Goal: Task Accomplishment & Management: Use online tool/utility

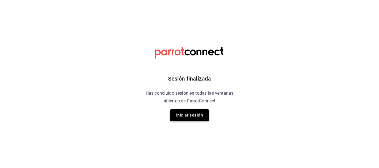
click at [180, 113] on button "Iniciar sesión" at bounding box center [189, 115] width 39 height 12
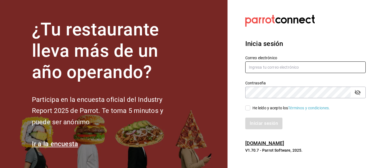
click at [267, 70] on input "text" at bounding box center [305, 68] width 120 height 12
type input "[EMAIL_ADDRESS][DOMAIN_NAME]"
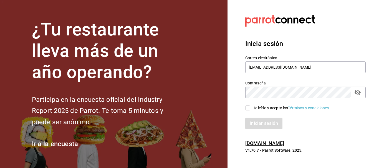
click at [245, 108] on input "He leído y acepto los Términos y condiciones." at bounding box center [247, 108] width 5 height 5
checkbox input "true"
click at [257, 121] on button "Iniciar sesión" at bounding box center [264, 124] width 38 height 12
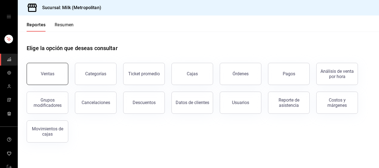
click at [65, 74] on button "Ventas" at bounding box center [48, 74] width 42 height 22
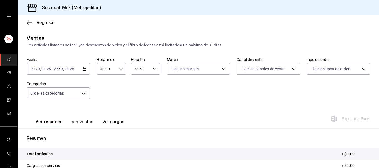
click at [85, 69] on icon "button" at bounding box center [84, 69] width 4 height 4
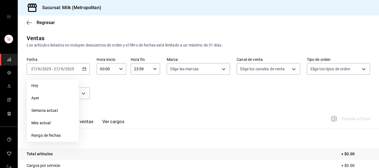
click at [52, 137] on span "Rango de fechas" at bounding box center [52, 136] width 43 height 6
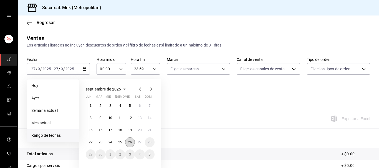
click at [129, 141] on abbr "26" at bounding box center [130, 143] width 4 height 4
click at [136, 141] on button "27" at bounding box center [140, 142] width 10 height 10
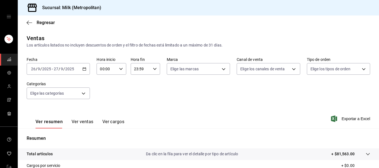
click at [123, 68] on div "00:00 Hora inicio" at bounding box center [110, 69] width 29 height 12
click at [106, 94] on span "05" at bounding box center [104, 93] width 6 height 4
type input "05:00"
click at [157, 70] on div at bounding box center [189, 84] width 379 height 168
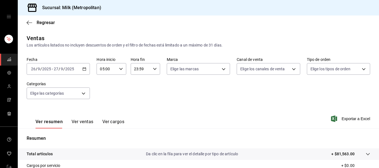
click at [155, 68] on icon "button" at bounding box center [155, 69] width 4 height 4
click at [136, 82] on span "05" at bounding box center [138, 80] width 6 height 4
click at [155, 83] on span "00" at bounding box center [153, 83] width 6 height 4
type input "05:00"
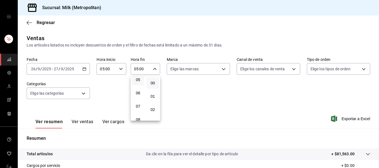
click at [170, 87] on div at bounding box center [189, 84] width 379 height 168
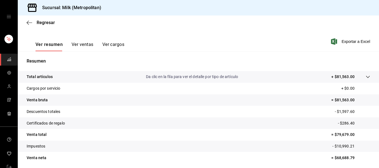
scroll to position [85, 0]
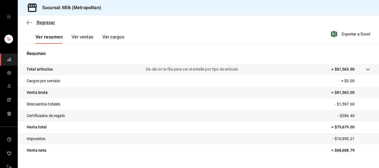
click at [29, 23] on icon "button" at bounding box center [30, 22] width 6 height 5
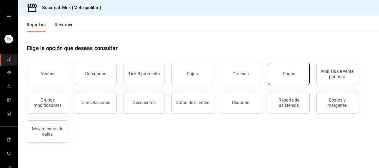
click at [295, 69] on button "Pagos" at bounding box center [289, 74] width 42 height 22
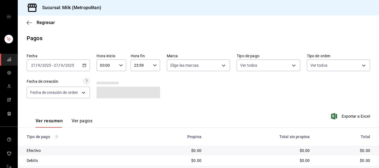
click at [83, 65] on icon "button" at bounding box center [84, 65] width 4 height 4
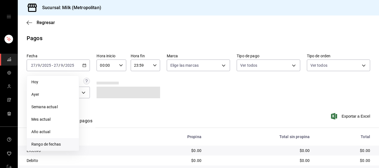
click at [42, 146] on span "Rango de fechas" at bounding box center [52, 145] width 43 height 6
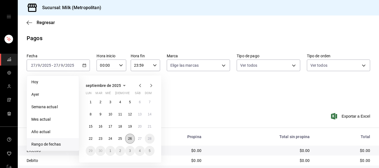
click at [127, 137] on button "26" at bounding box center [130, 139] width 10 height 10
click at [136, 139] on button "27" at bounding box center [140, 139] width 10 height 10
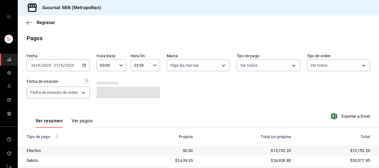
click at [121, 67] on div "00:00 Hora inicio" at bounding box center [110, 66] width 29 height 12
click at [103, 92] on span "05" at bounding box center [104, 89] width 6 height 4
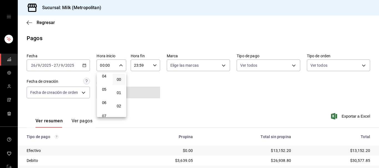
type input "05:00"
click at [154, 67] on div at bounding box center [189, 84] width 379 height 168
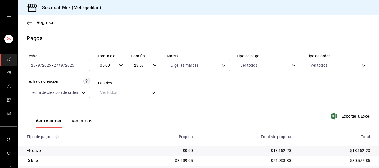
click at [156, 65] on icon "button" at bounding box center [155, 65] width 4 height 4
click at [137, 113] on span "05" at bounding box center [138, 111] width 6 height 4
click at [152, 78] on span "00" at bounding box center [153, 79] width 6 height 4
type input "05:00"
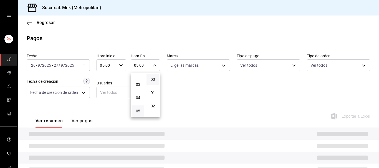
drag, startPoint x: 193, startPoint y: 83, endPoint x: 193, endPoint y: 86, distance: 3.6
click at [193, 86] on div at bounding box center [189, 84] width 379 height 168
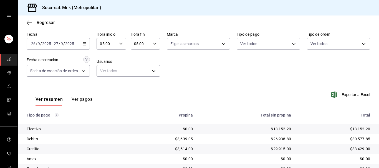
scroll to position [78, 0]
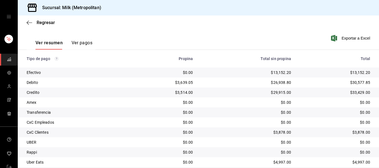
click at [82, 43] on button "Ver pagos" at bounding box center [81, 44] width 21 height 9
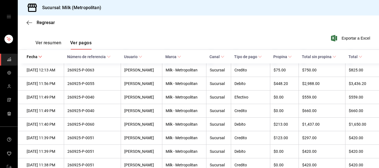
click at [52, 45] on button "Ver resumen" at bounding box center [48, 44] width 26 height 9
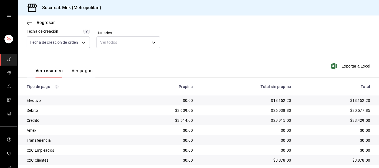
scroll to position [50, 0]
click at [27, 21] on icon "button" at bounding box center [30, 22] width 6 height 5
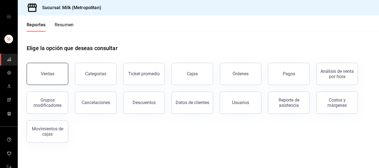
click at [45, 74] on div "Ventas" at bounding box center [48, 73] width 14 height 5
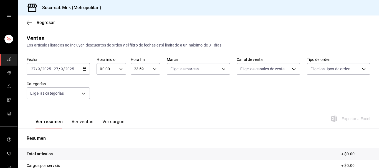
click at [84, 69] on icon "button" at bounding box center [84, 69] width 4 height 4
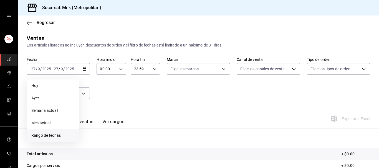
click at [53, 132] on li "Rango de fechas" at bounding box center [53, 135] width 52 height 12
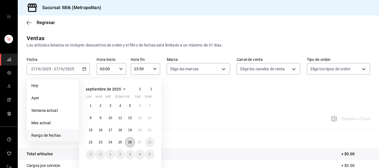
click at [132, 143] on button "26" at bounding box center [130, 142] width 10 height 10
click at [140, 142] on abbr "27" at bounding box center [140, 143] width 4 height 4
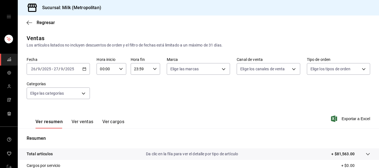
click at [120, 68] on icon "button" at bounding box center [121, 69] width 4 height 4
click at [103, 95] on span "05" at bounding box center [104, 93] width 6 height 4
type input "05:00"
click at [156, 68] on div at bounding box center [189, 84] width 379 height 168
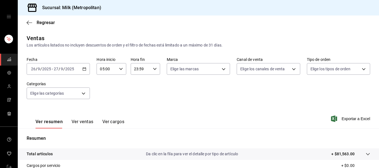
click at [156, 68] on icon "button" at bounding box center [155, 69] width 4 height 4
click at [139, 94] on span "05" at bounding box center [138, 93] width 6 height 4
click at [151, 85] on span "00" at bounding box center [153, 83] width 6 height 4
type input "05:00"
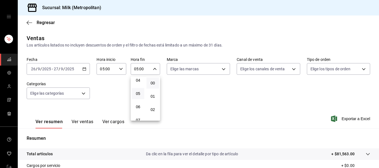
click at [203, 86] on div at bounding box center [189, 84] width 379 height 168
click at [343, 118] on span "Exportar a Excel" at bounding box center [351, 119] width 38 height 7
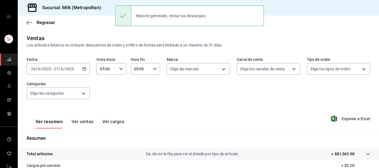
click at [25, 20] on div "Regresar" at bounding box center [198, 23] width 361 height 14
click at [29, 21] on icon "button" at bounding box center [30, 22] width 6 height 5
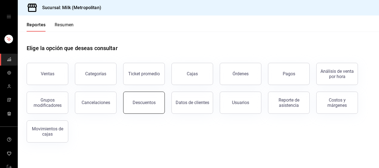
click at [134, 104] on div "Descuentos" at bounding box center [143, 102] width 23 height 5
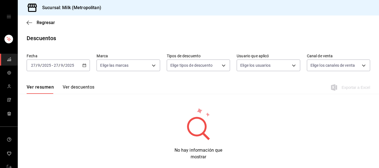
click at [85, 66] on icon "button" at bounding box center [84, 65] width 4 height 4
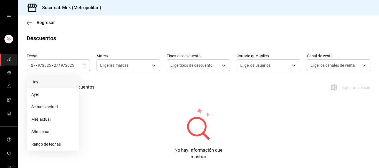
click at [46, 85] on span "Hoy" at bounding box center [52, 82] width 43 height 6
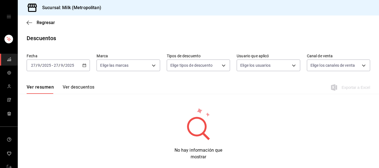
click at [85, 65] on icon "button" at bounding box center [84, 65] width 4 height 4
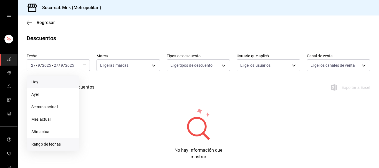
click at [52, 143] on span "Rango de fechas" at bounding box center [52, 145] width 43 height 6
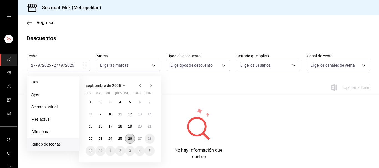
click at [132, 138] on button "26" at bounding box center [130, 139] width 10 height 10
click at [136, 138] on button "27" at bounding box center [140, 139] width 10 height 10
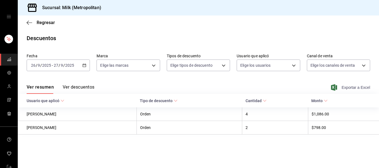
click at [346, 86] on span "Exportar a Excel" at bounding box center [351, 87] width 38 height 7
click at [30, 23] on icon "button" at bounding box center [30, 22] width 6 height 5
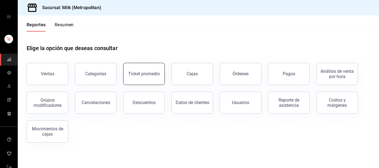
click at [155, 75] on div "Ticket promedio" at bounding box center [144, 73] width 32 height 5
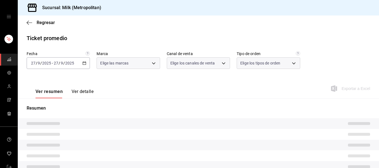
type input "57c9fc47-e65f-4221-a10c-96a6466a6251"
type input "PARROT,UBER_EATS,RAPPI,DIDI_FOOD,ONLINE"
type input "c6efb9bd-abd5-48a3-8783-83cc8f48df17,ac96d0b7-0302-404a-8271-ab3d4d47528d,08d44…"
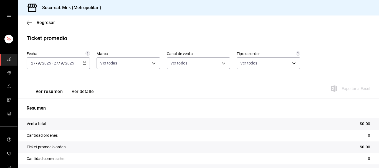
click at [84, 63] on icon "button" at bounding box center [84, 63] width 4 height 4
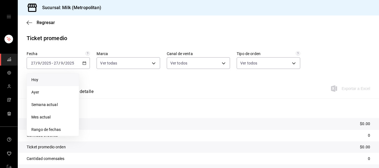
click at [53, 81] on span "Hoy" at bounding box center [52, 80] width 43 height 6
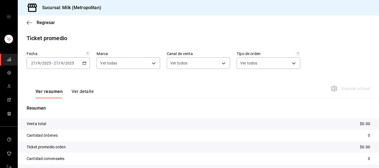
click at [83, 65] on icon "button" at bounding box center [84, 63] width 4 height 4
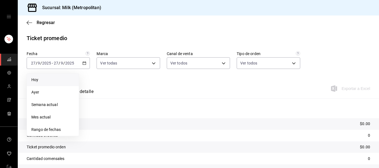
click at [51, 131] on span "Rango de fechas" at bounding box center [52, 130] width 43 height 6
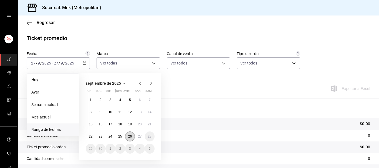
click at [131, 136] on abbr "26" at bounding box center [130, 137] width 4 height 4
click at [137, 136] on button "27" at bounding box center [140, 137] width 10 height 10
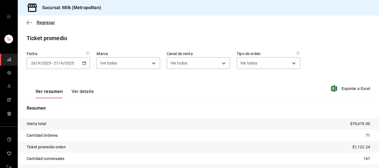
click at [28, 23] on icon "button" at bounding box center [30, 22] width 6 height 5
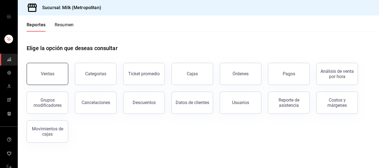
click at [57, 75] on button "Ventas" at bounding box center [48, 74] width 42 height 22
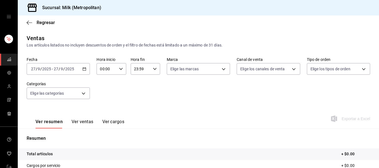
click at [87, 70] on div "2025-09-27 27 / 9 / 2025 - 2025-09-27 27 / 9 / 2025" at bounding box center [58, 69] width 63 height 12
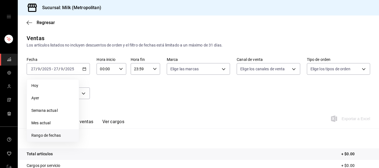
click at [47, 136] on span "Rango de fechas" at bounding box center [52, 136] width 43 height 6
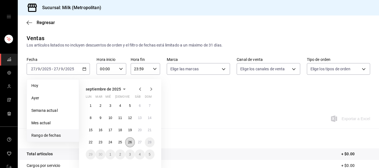
click at [131, 143] on abbr "26" at bounding box center [130, 143] width 4 height 4
click at [136, 142] on button "27" at bounding box center [140, 142] width 10 height 10
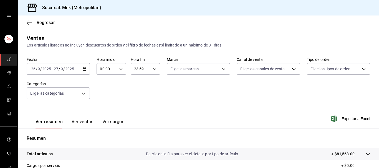
click at [121, 67] on div "00:00 Hora inicio" at bounding box center [110, 69] width 29 height 12
click at [100, 97] on button "05" at bounding box center [104, 93] width 12 height 11
type input "05:00"
click at [153, 72] on div at bounding box center [189, 84] width 379 height 168
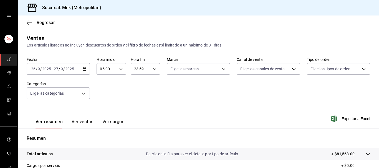
click at [154, 69] on \(Stroke\) "button" at bounding box center [154, 69] width 3 height 2
click at [139, 91] on span "05" at bounding box center [138, 89] width 6 height 4
click at [153, 83] on span "00" at bounding box center [153, 83] width 6 height 4
type input "05:00"
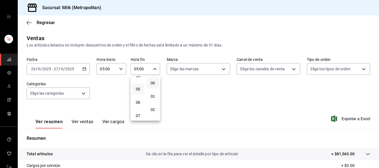
click at [182, 86] on div at bounding box center [189, 84] width 379 height 168
